Goal: Information Seeking & Learning: Learn about a topic

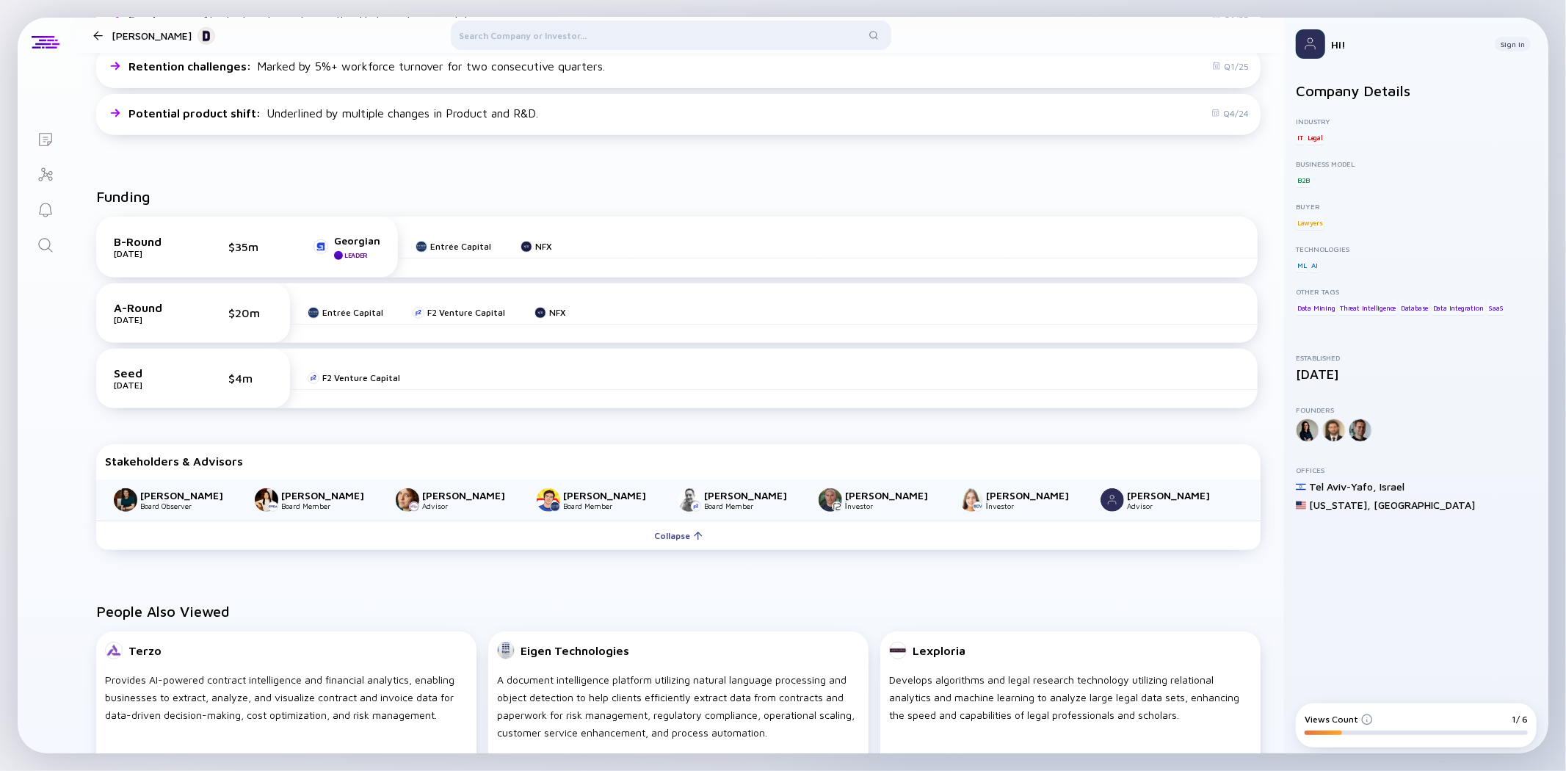
scroll to position [112, 0]
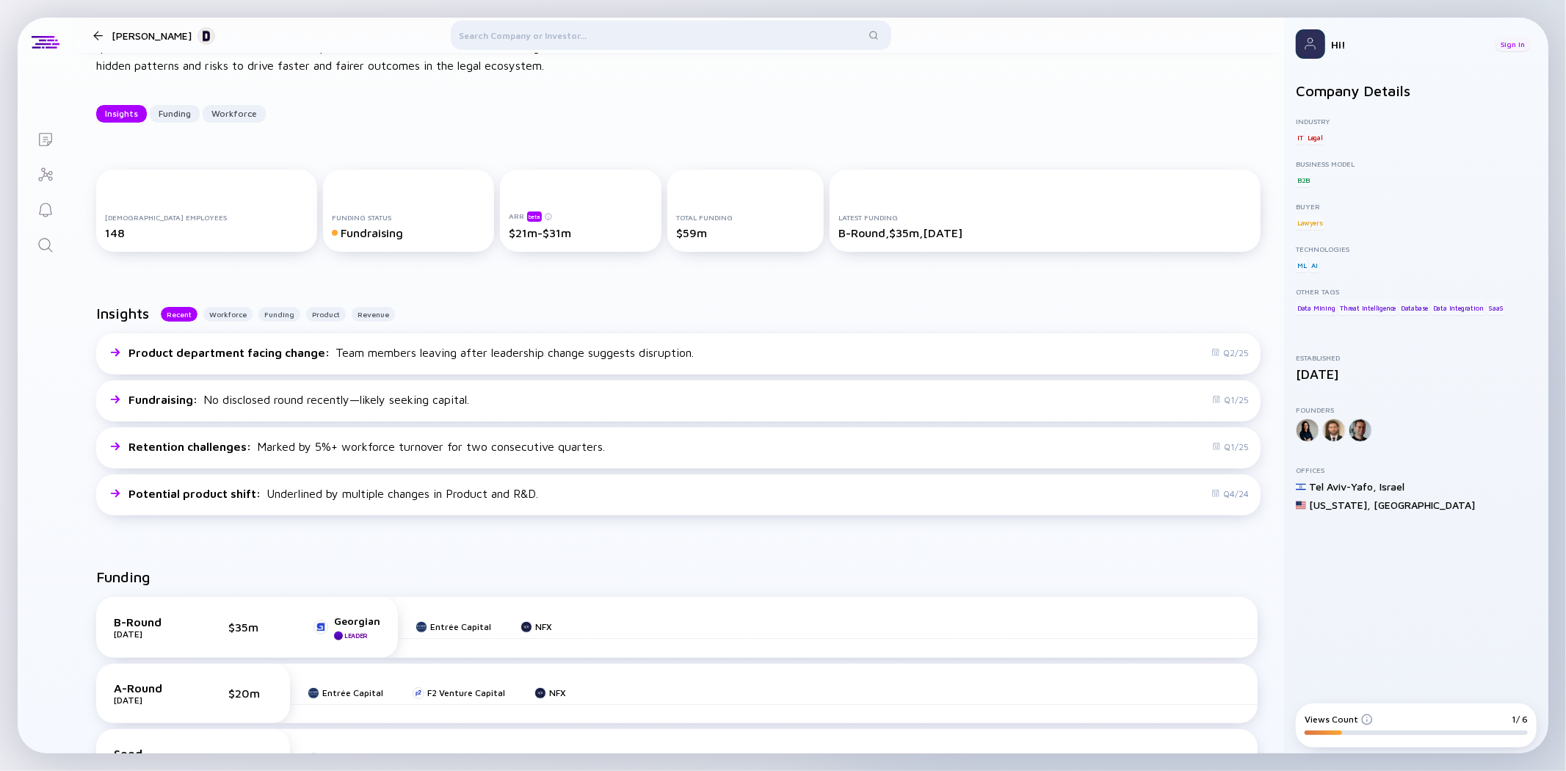
click at [1508, 48] on div "Sign In" at bounding box center [1513, 44] width 36 height 15
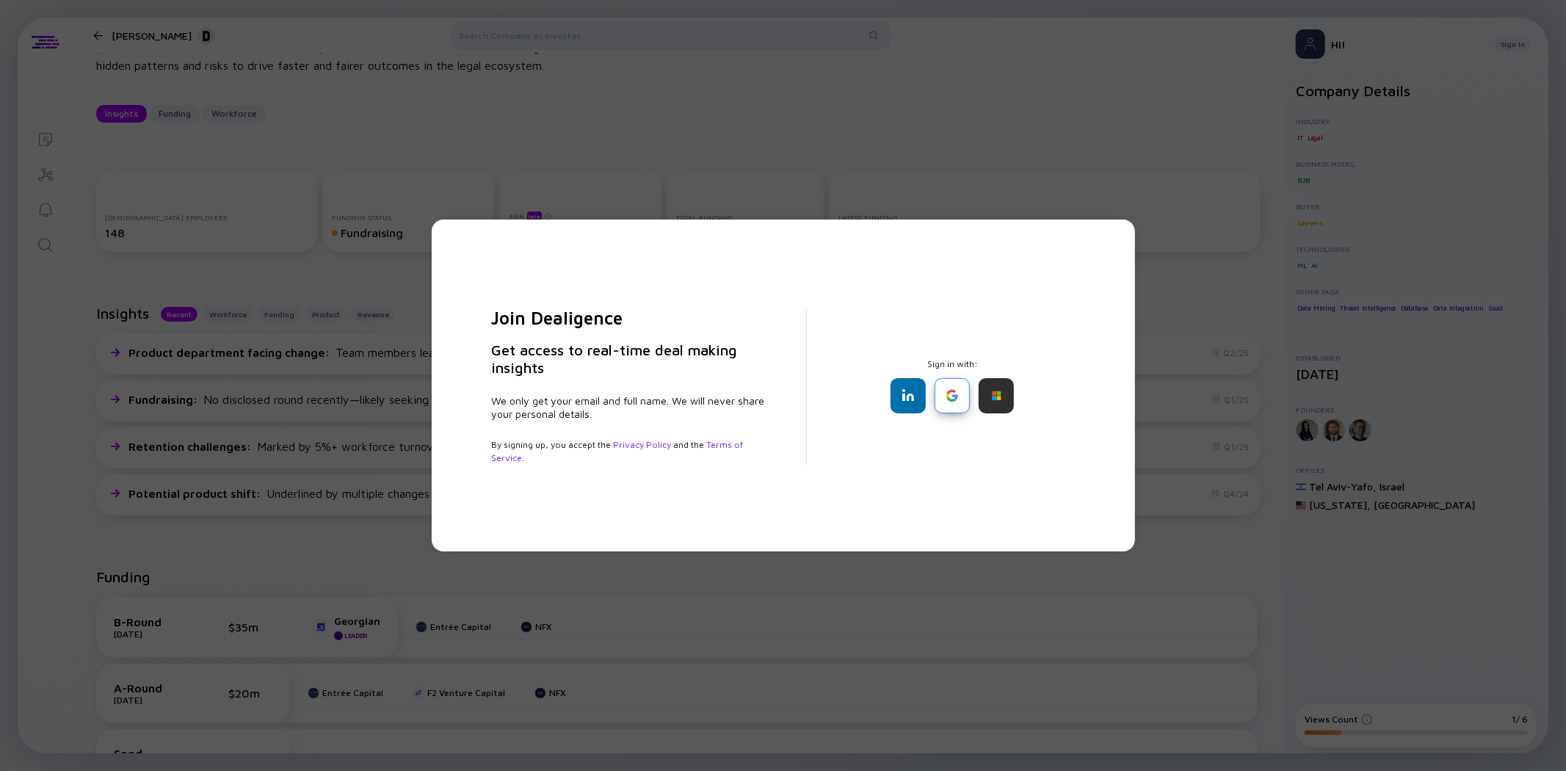
click at [962, 400] on div at bounding box center [952, 395] width 35 height 35
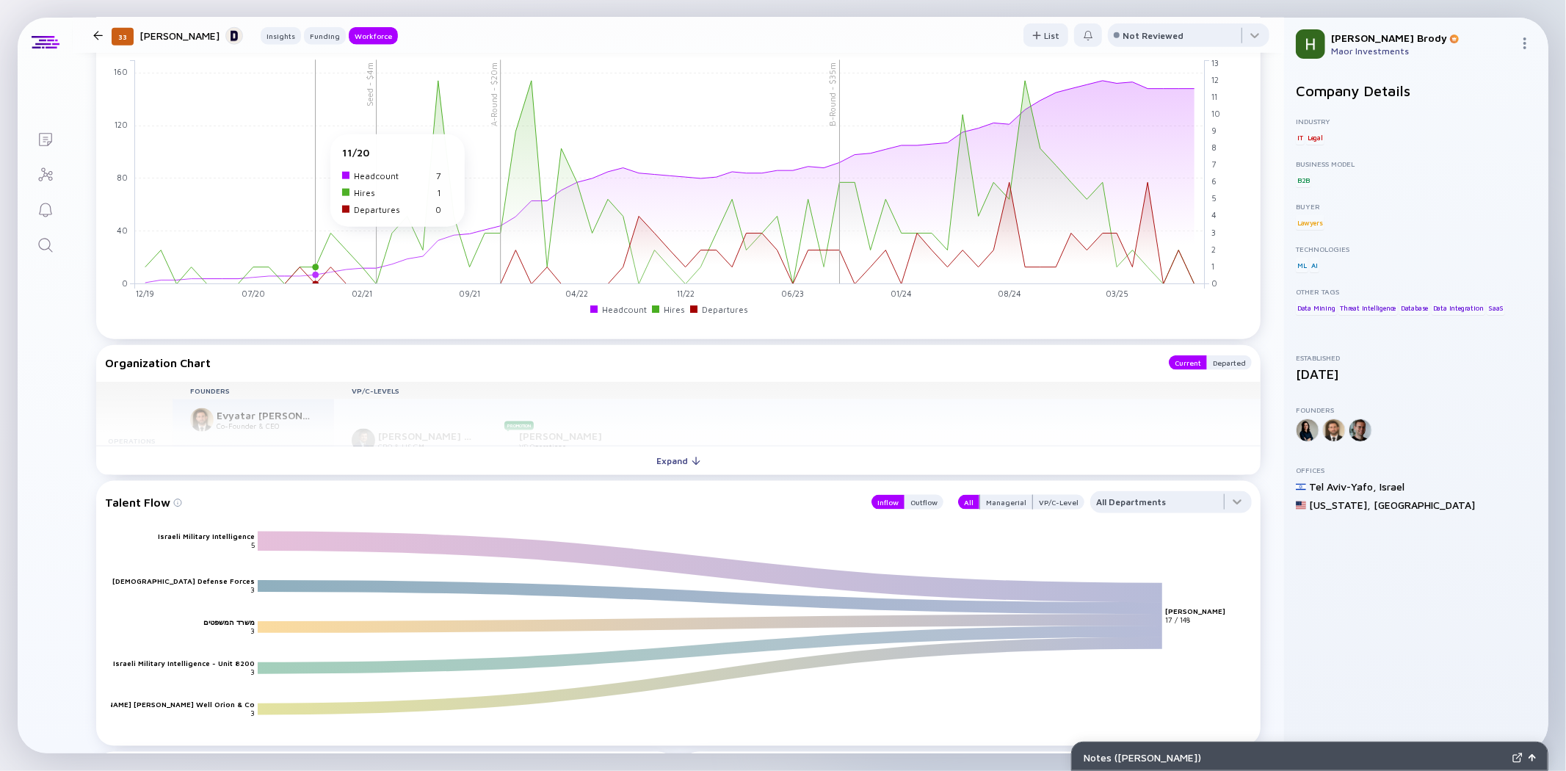
scroll to position [981, 0]
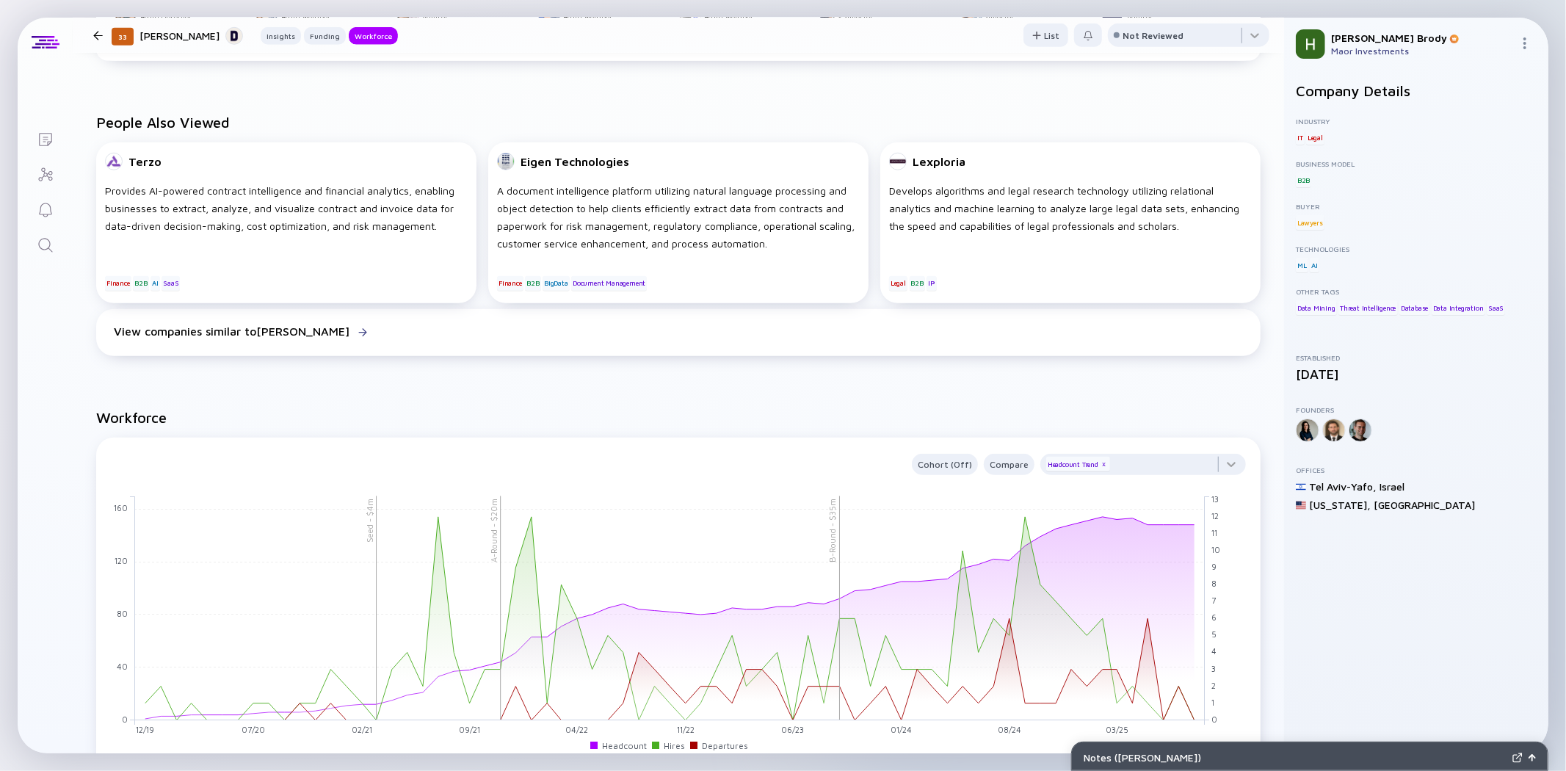
click at [54, 247] on link "Search" at bounding box center [45, 243] width 55 height 35
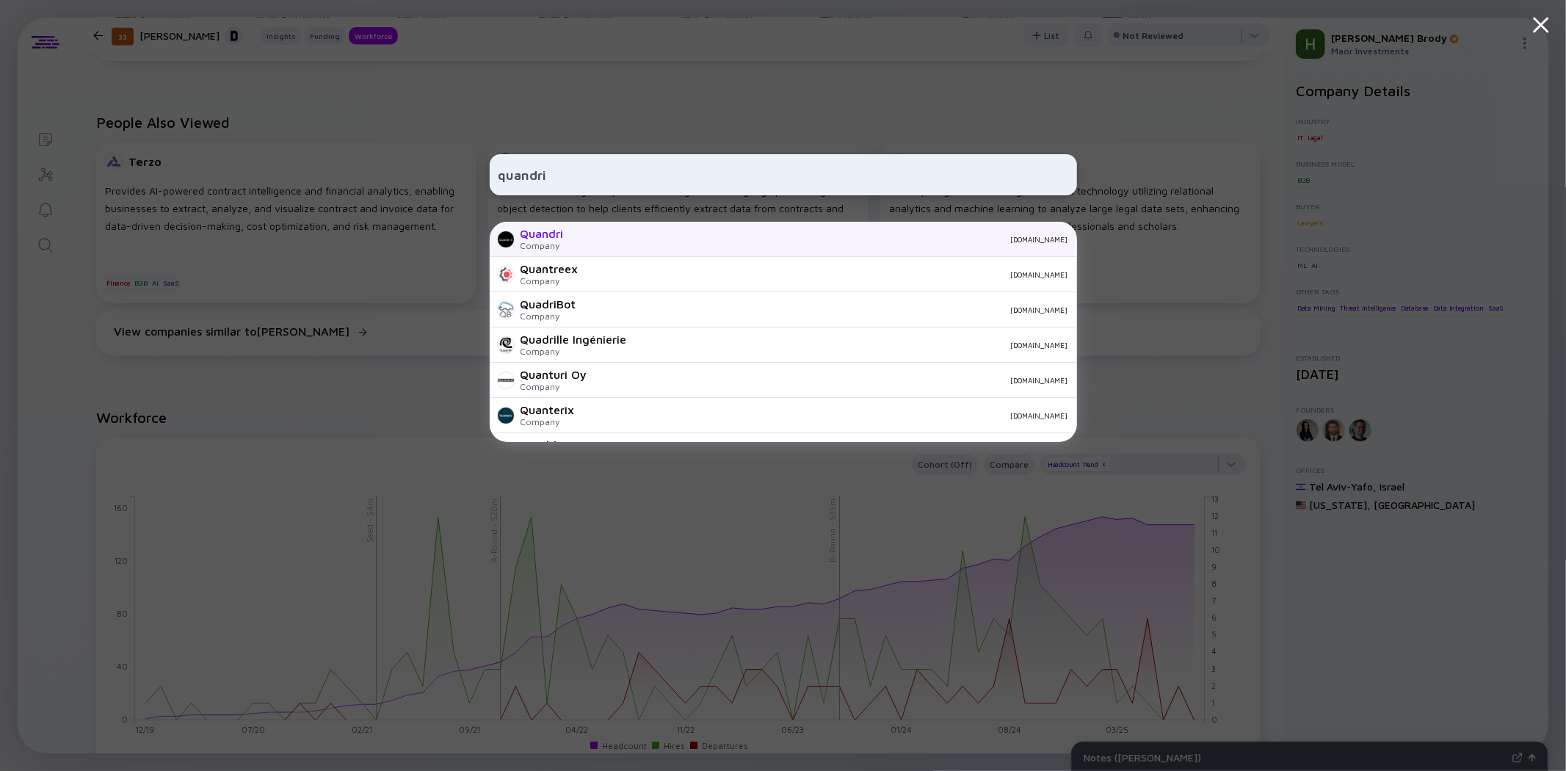
type input "quandri"
click at [649, 242] on div "[DOMAIN_NAME]" at bounding box center [822, 239] width 493 height 9
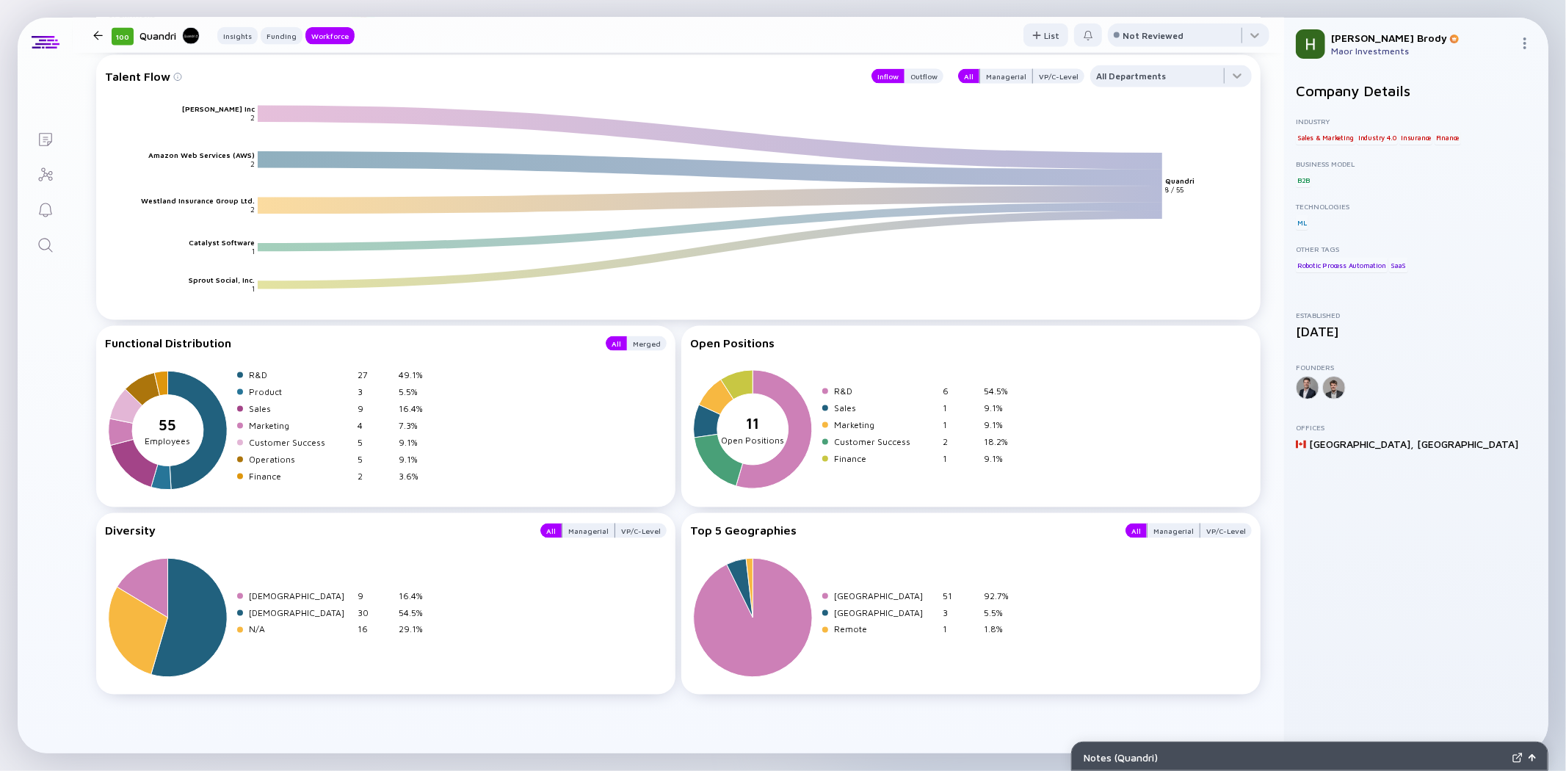
scroll to position [1313, 0]
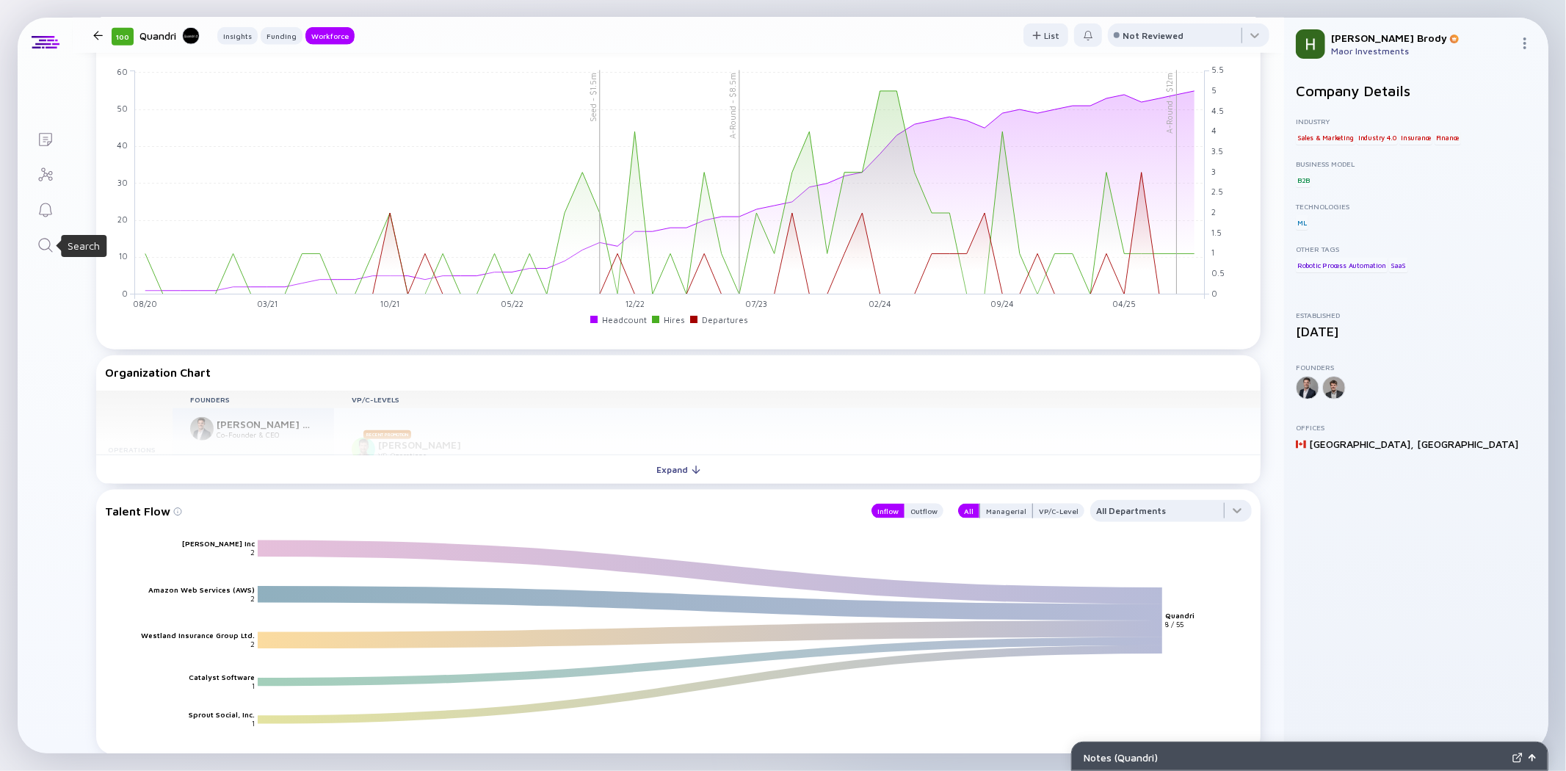
click at [42, 237] on icon "Search" at bounding box center [46, 245] width 18 height 18
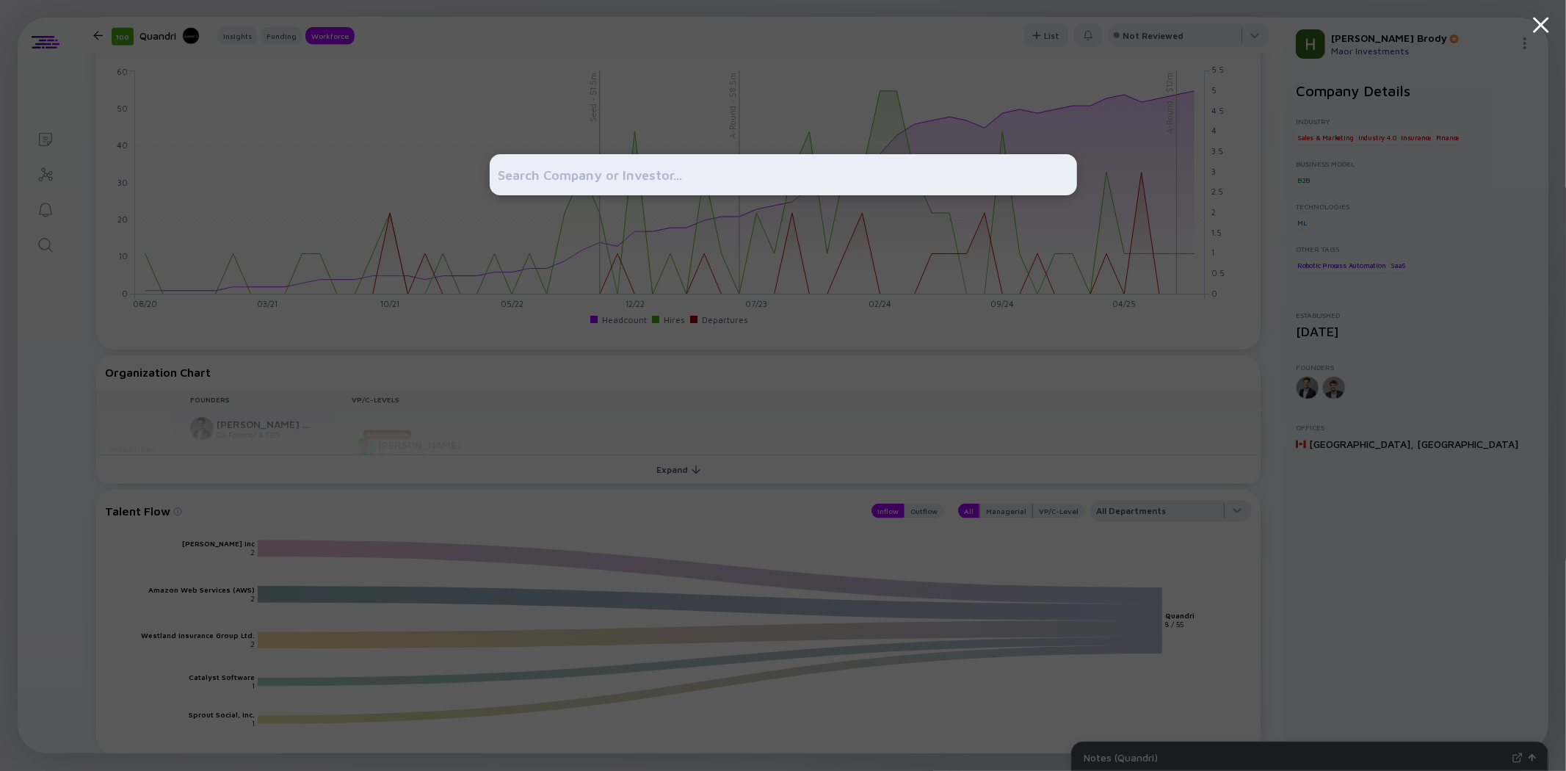
click at [553, 175] on input "text" at bounding box center [784, 175] width 570 height 26
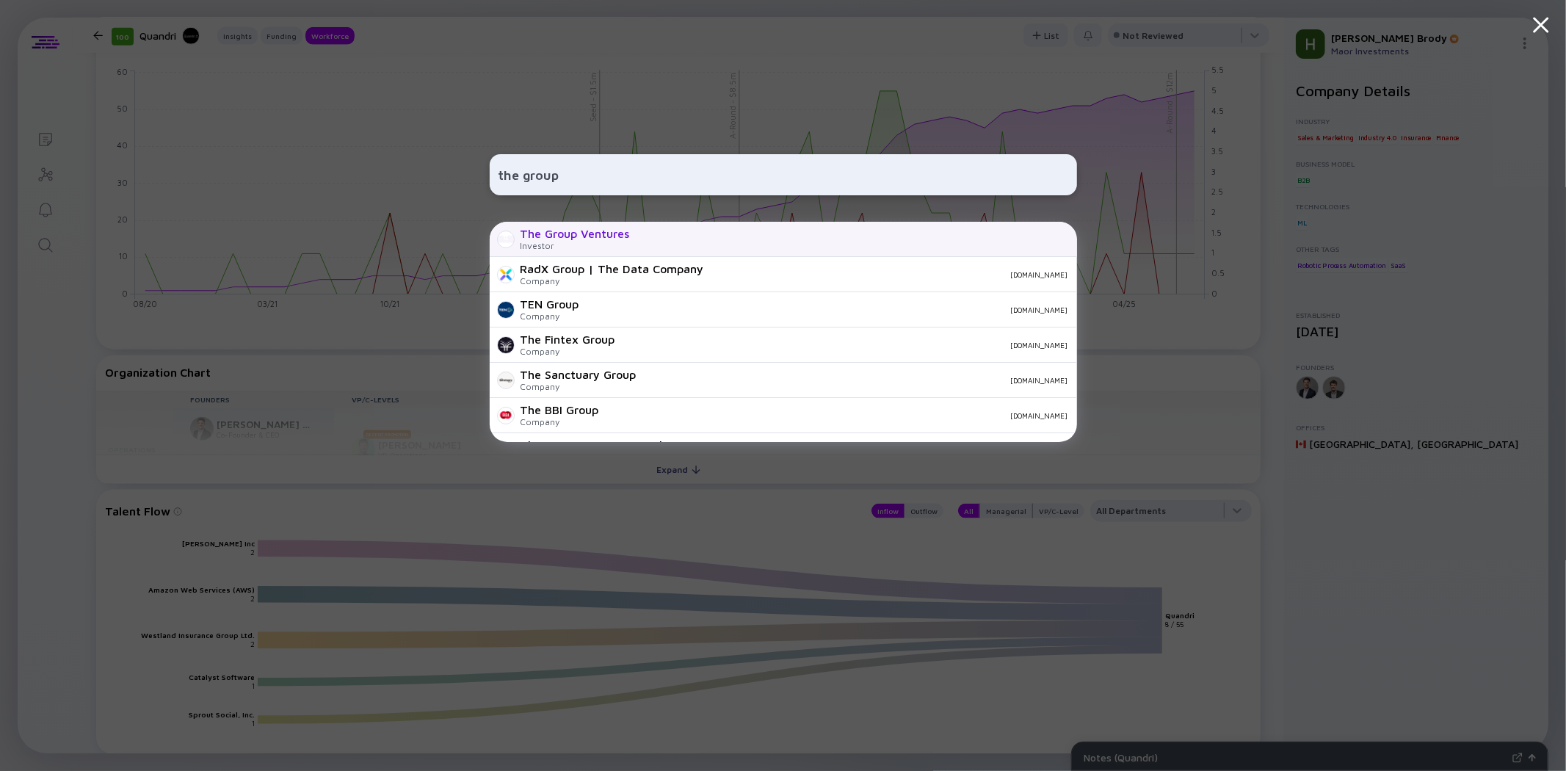
type input "the group"
click at [576, 236] on div "The Group Ventures" at bounding box center [575, 233] width 109 height 13
